Goal: Book appointment/travel/reservation

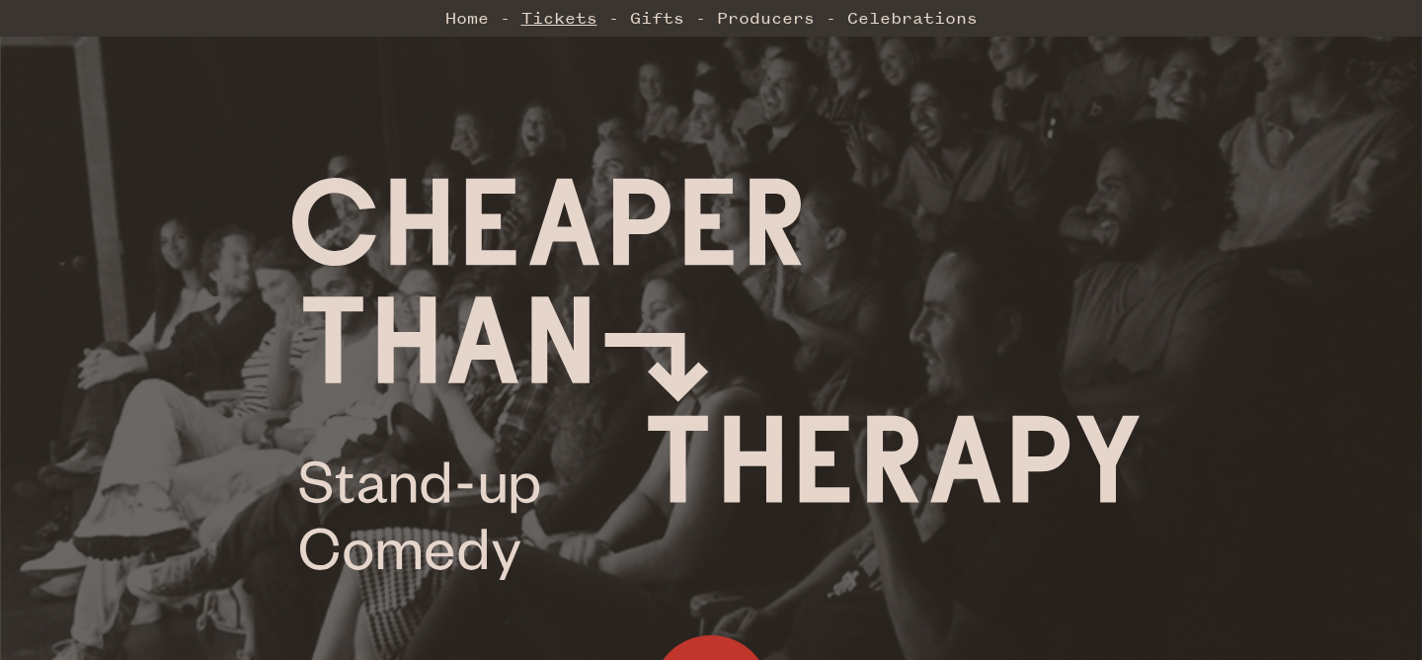
click at [550, 11] on link "Tickets" at bounding box center [559, 17] width 76 height 39
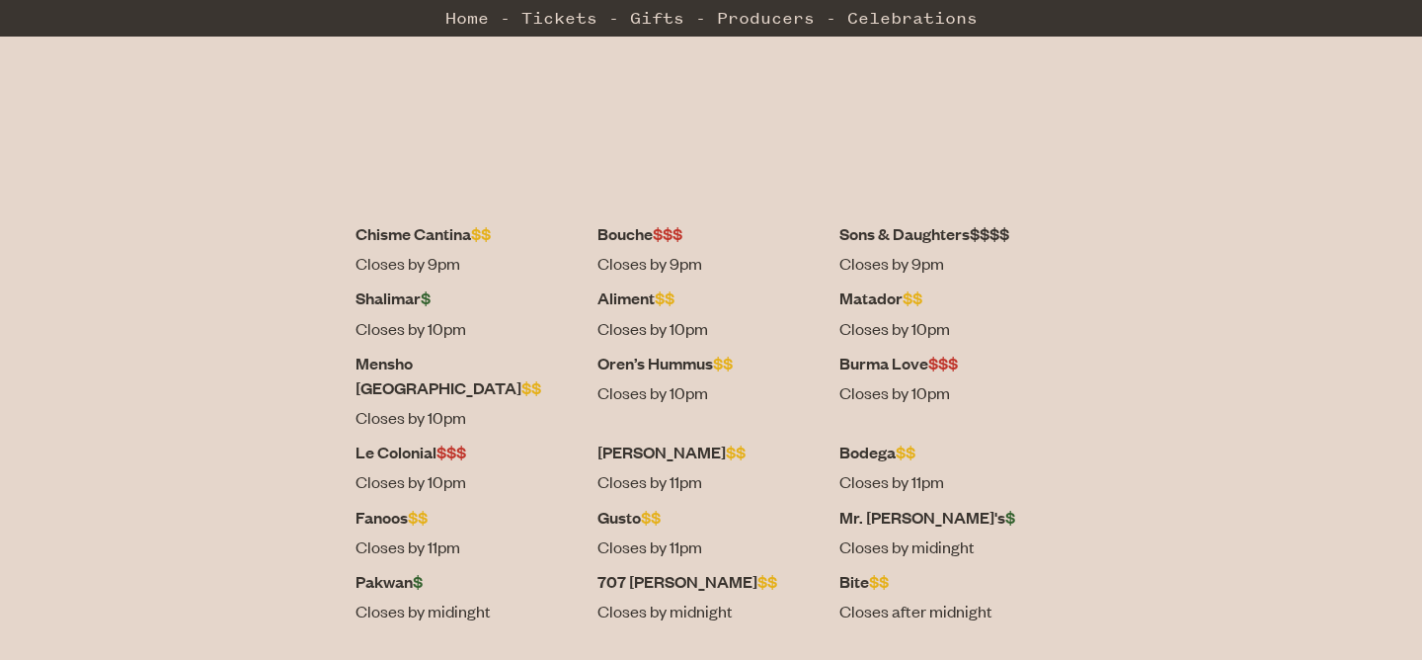
scroll to position [716, 0]
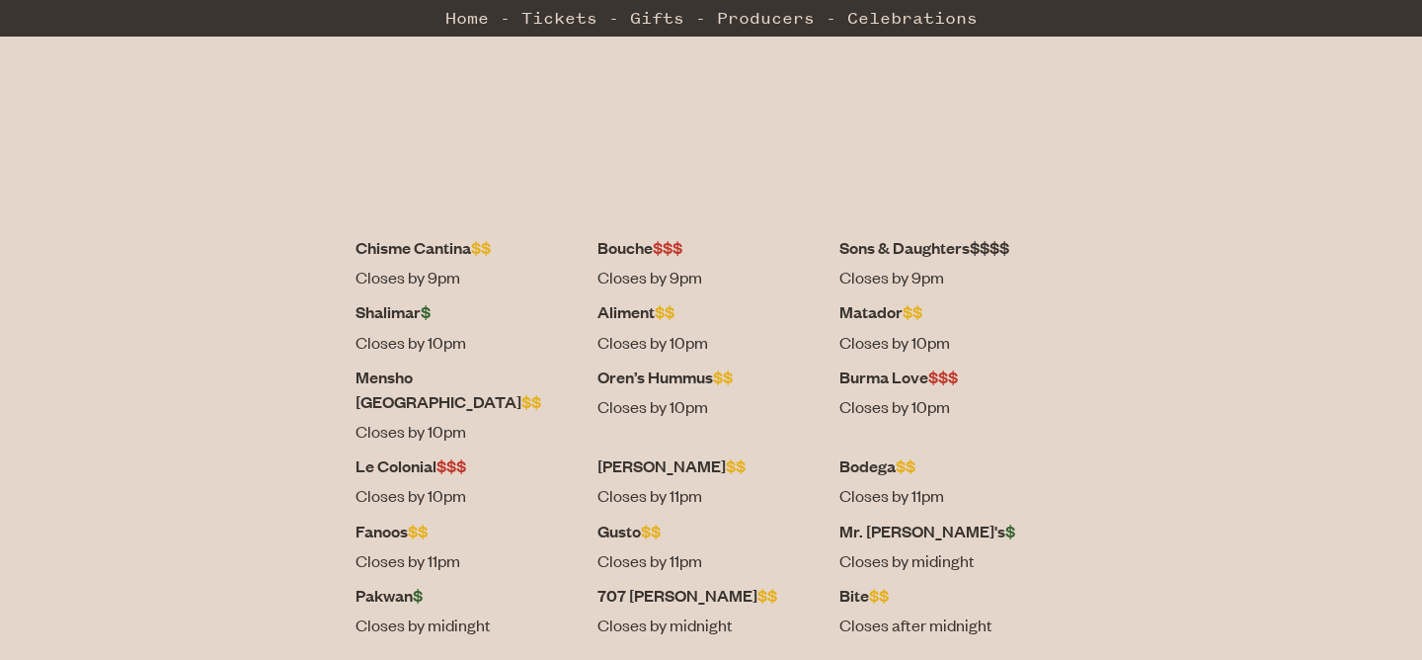
drag, startPoint x: 552, startPoint y: 249, endPoint x: 434, endPoint y: 252, distance: 117.5
click at [434, 252] on dt "Chisme Cantina $$" at bounding box center [468, 247] width 227 height 25
copy dt "Chisme Cantina"
click at [294, 412] on div "Chisme Cantina $$ Closes by 9pm Bouche $$$ Closes by 9pm Sons & Daughters $$$$ …" at bounding box center [711, 207] width 1422 height 982
drag, startPoint x: 483, startPoint y: 506, endPoint x: 740, endPoint y: 282, distance: 340.2
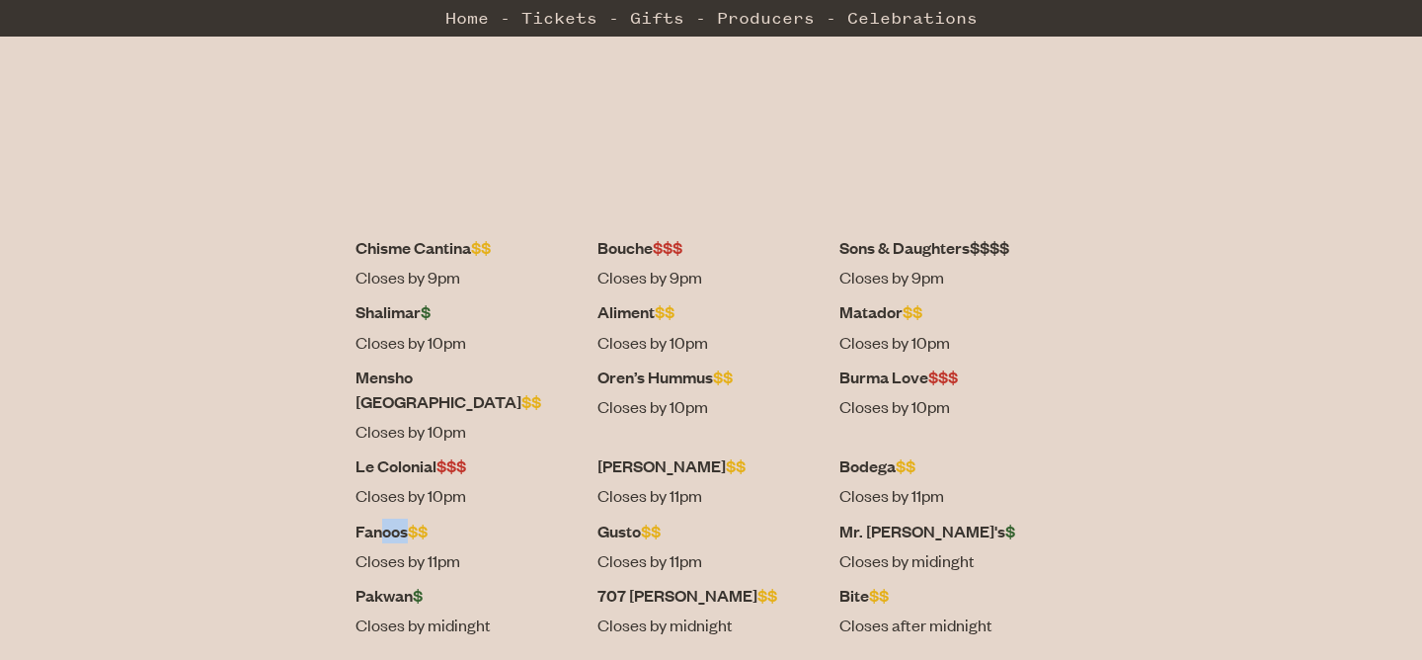
click at [493, 485] on dl "Chisme Cantina $$ Closes by 9pm Bouche $$$ Closes by 9pm Sons & Daughters $$$$ …" at bounding box center [710, 441] width 711 height 412
click at [1206, 266] on div "Chisme Cantina $$ Closes by 9pm Bouche $$$ Closes by 9pm Sons & Daughters $$$$ …" at bounding box center [711, 207] width 1422 height 982
drag, startPoint x: 1073, startPoint y: 330, endPoint x: 1116, endPoint y: 549, distance: 223.3
click at [1116, 549] on div "Chisme Cantina $$ Closes by 9pm Bouche $$$ Closes by 9pm Sons & Daughters $$$$ …" at bounding box center [711, 207] width 1422 height 982
click at [1117, 551] on div "Chisme Cantina $$ Closes by 9pm Bouche $$$ Closes by 9pm Sons & Daughters $$$$ …" at bounding box center [711, 207] width 1422 height 982
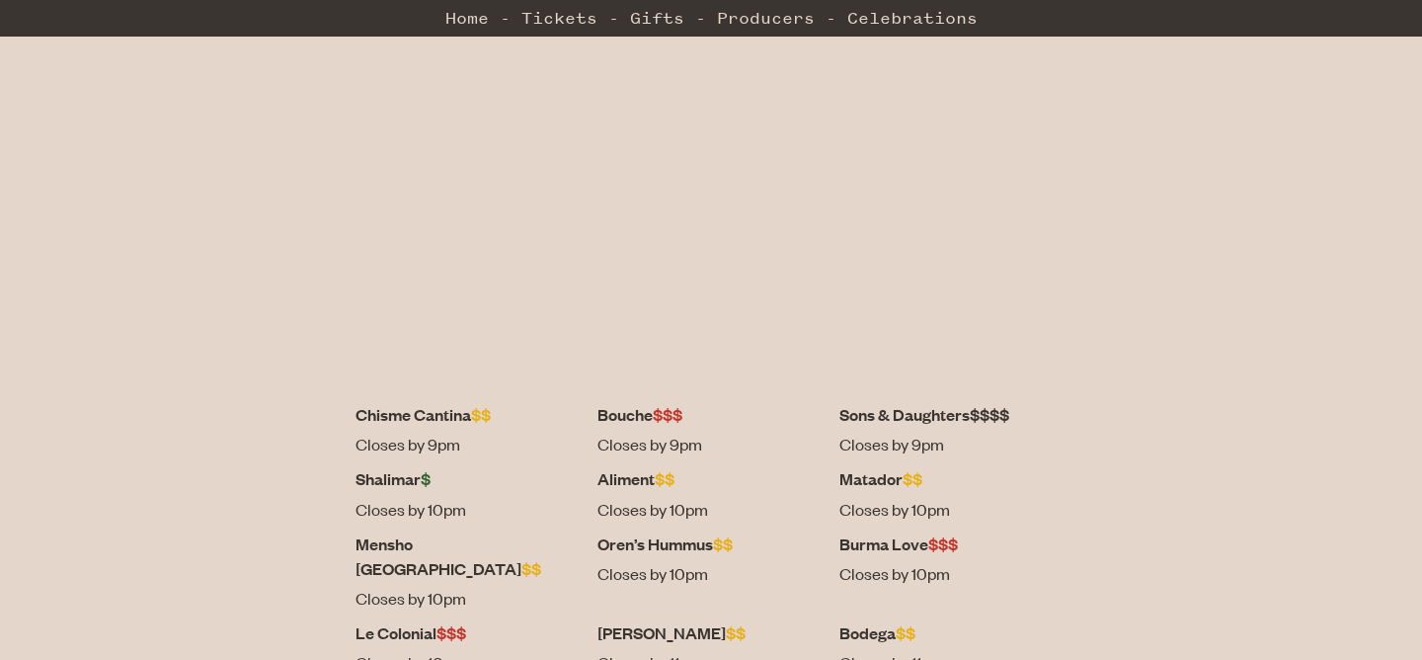
scroll to position [510, 0]
